Goal: Information Seeking & Learning: Check status

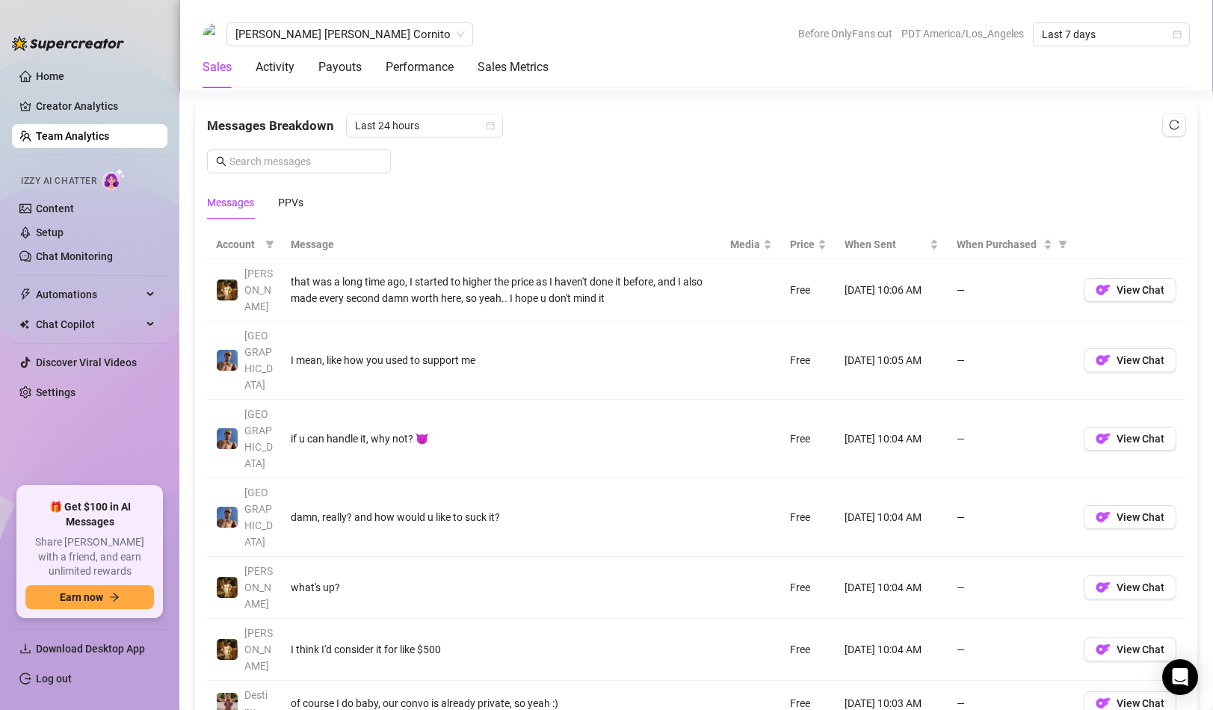
scroll to position [963, 0]
click at [380, 642] on div "I think I'd consider it for like $500" at bounding box center [502, 650] width 422 height 16
click at [1096, 643] on img "button" at bounding box center [1103, 650] width 15 height 15
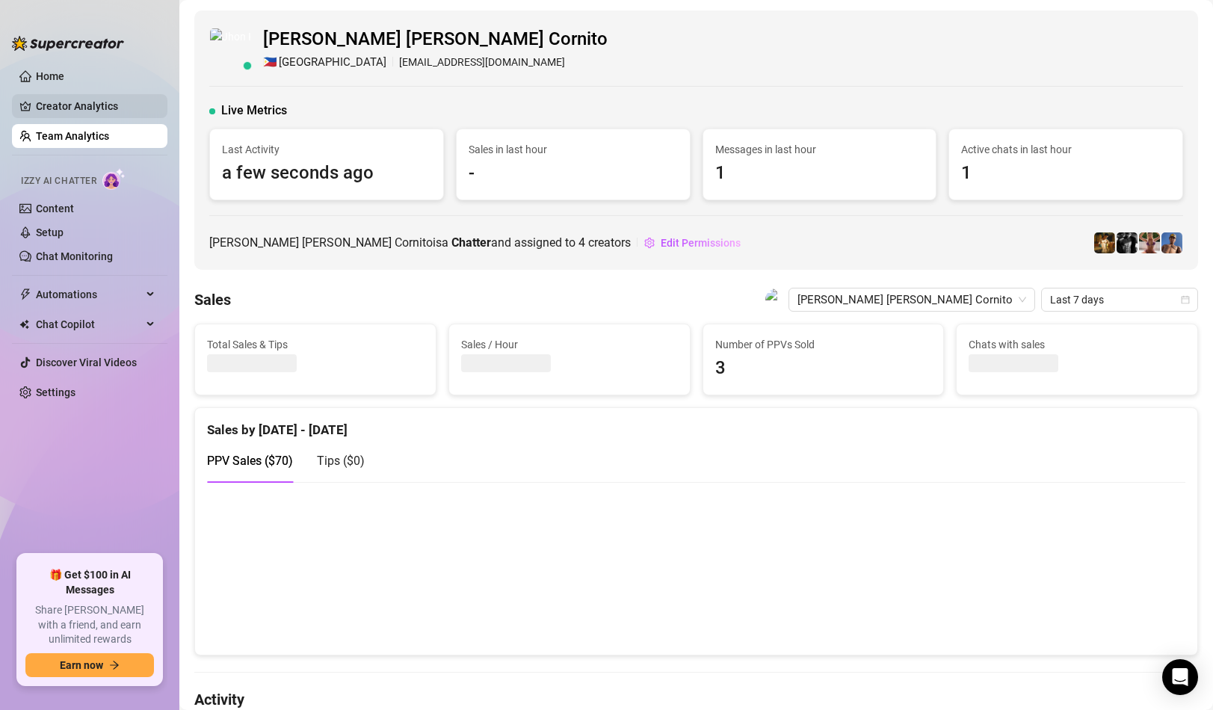
click at [111, 113] on link "Creator Analytics" at bounding box center [96, 106] width 120 height 24
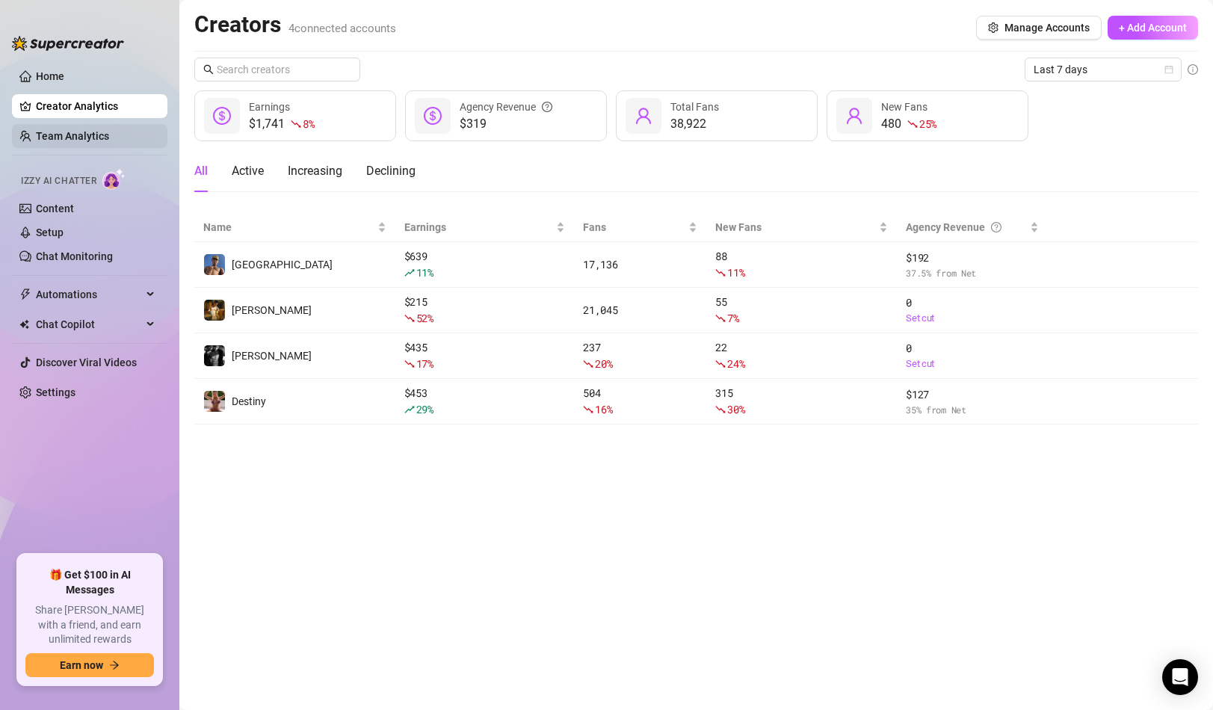
click at [109, 136] on link "Team Analytics" at bounding box center [72, 136] width 73 height 12
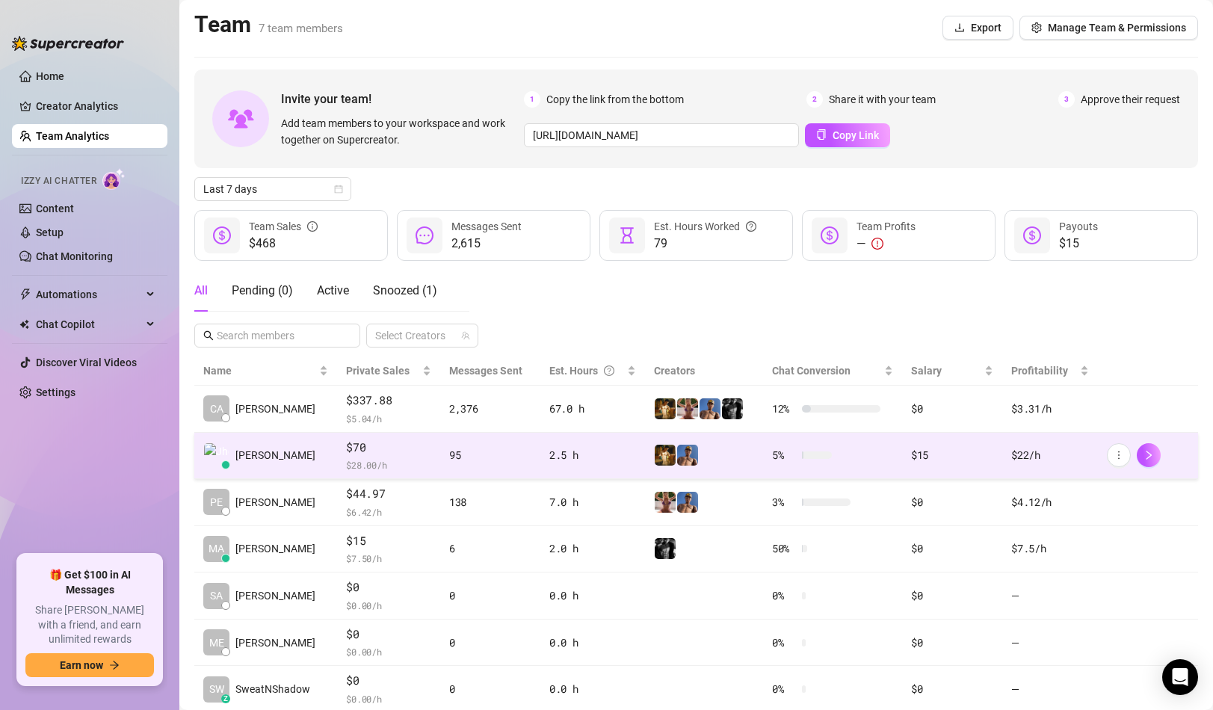
click at [346, 451] on span "$70" at bounding box center [388, 448] width 84 height 18
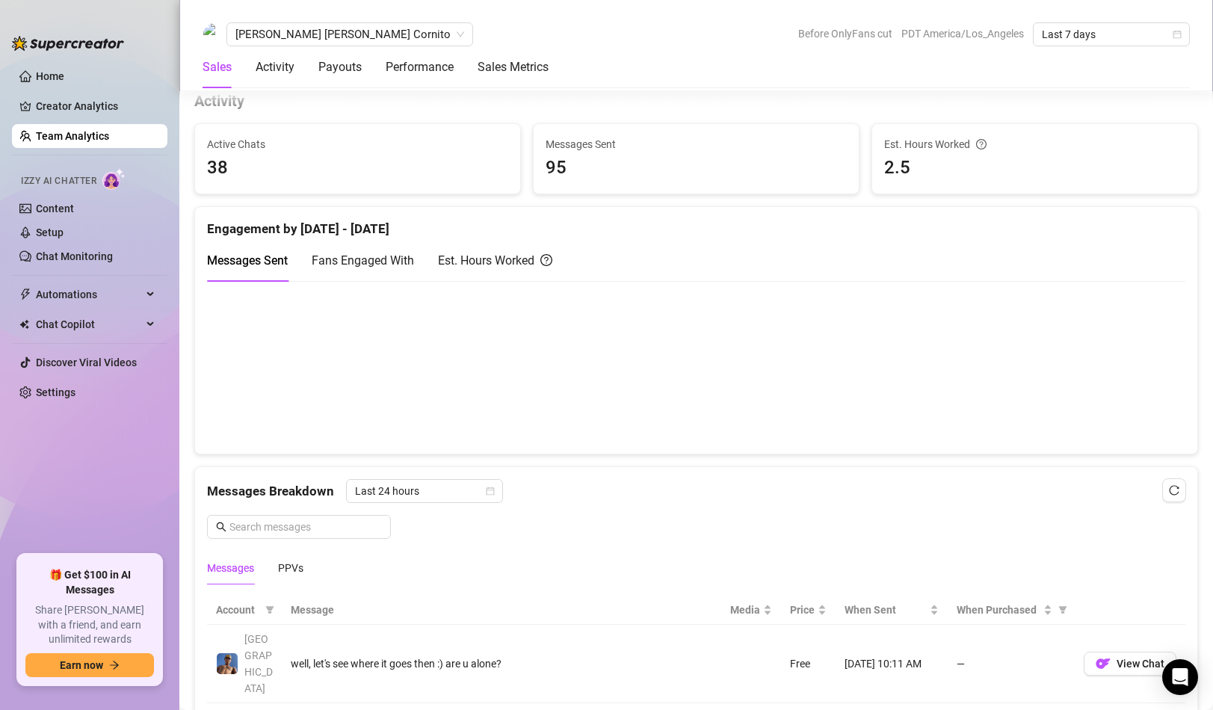
scroll to position [602, 0]
